Goal: Navigation & Orientation: Find specific page/section

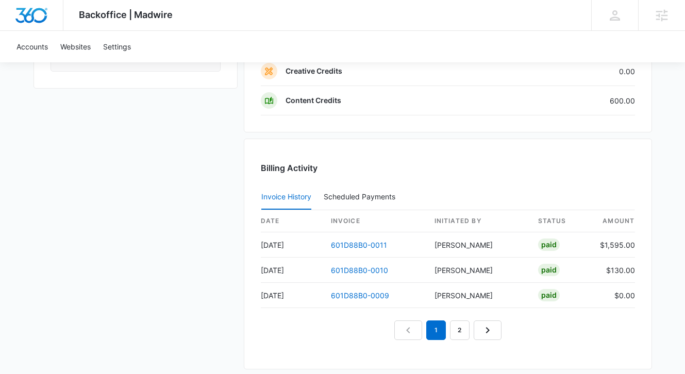
scroll to position [1055, 0]
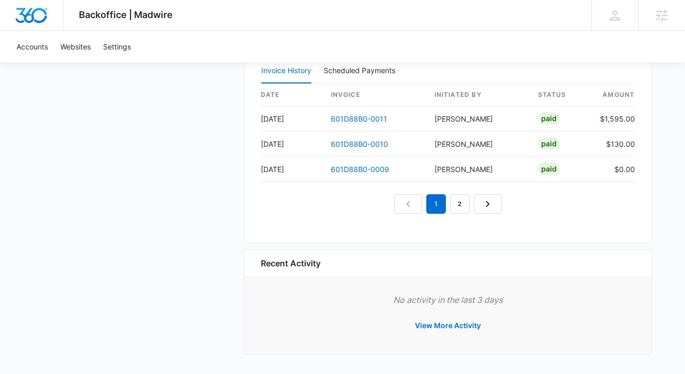
click at [470, 208] on nav "1 2" at bounding box center [447, 204] width 107 height 20
click at [462, 205] on link "2" at bounding box center [460, 204] width 20 height 20
click at [472, 204] on link "3" at bounding box center [472, 204] width 20 height 20
click at [481, 206] on link "4" at bounding box center [484, 204] width 20 height 20
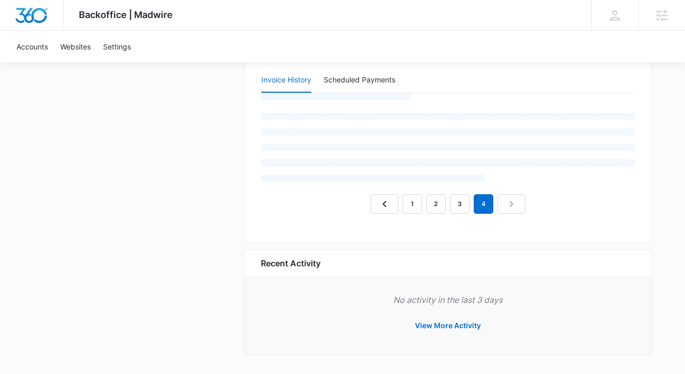
scroll to position [1030, 0]
